Goal: Task Accomplishment & Management: Use online tool/utility

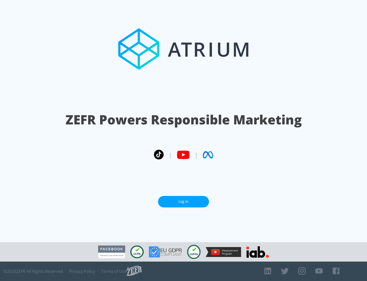
click at [184, 201] on link "Log In" at bounding box center [183, 201] width 51 height 11
